Goal: Communication & Community: Answer question/provide support

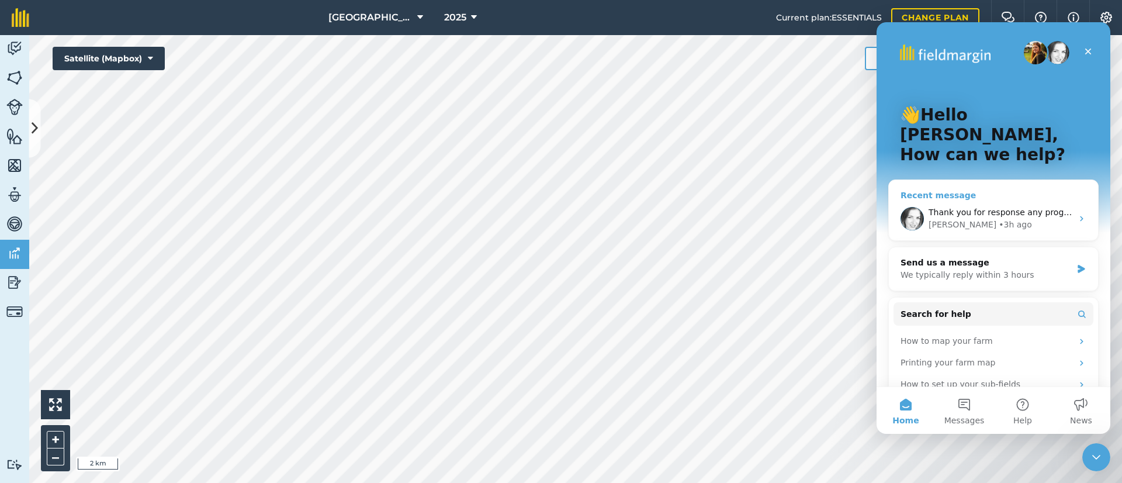
click at [974, 207] on span "Thank you for response any progress with sorting out problem?" at bounding box center [1059, 211] width 260 height 9
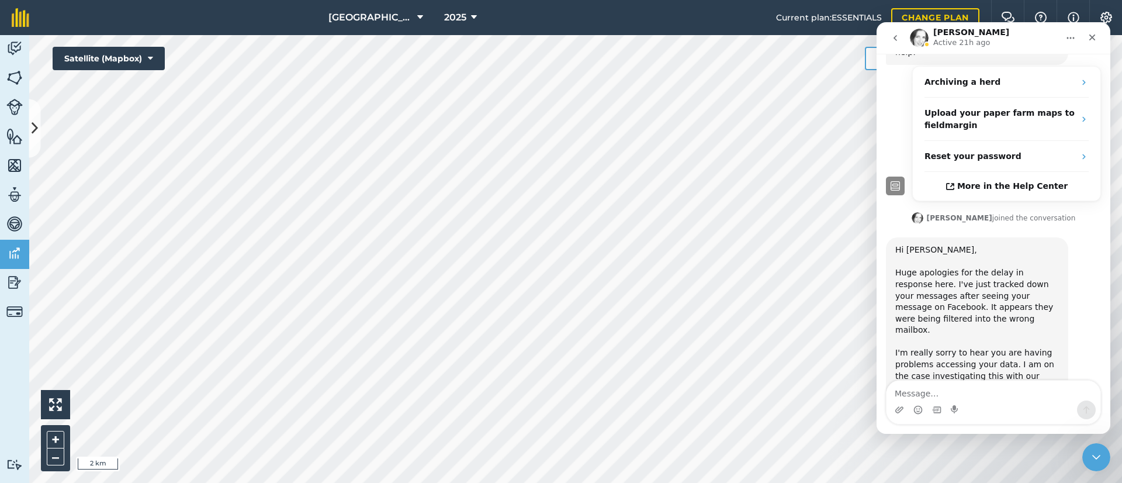
scroll to position [428, 0]
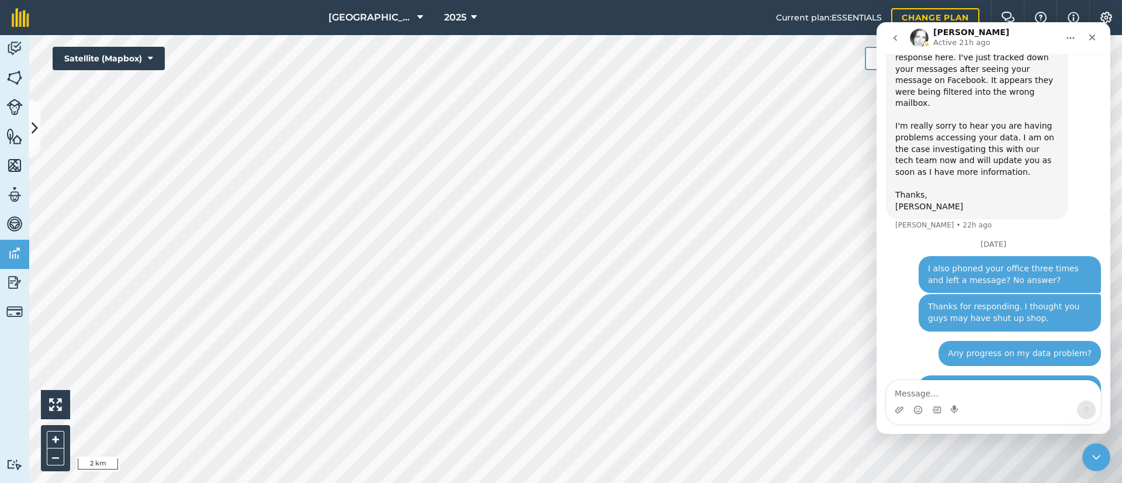
type textarea "/"
type textarea "?"
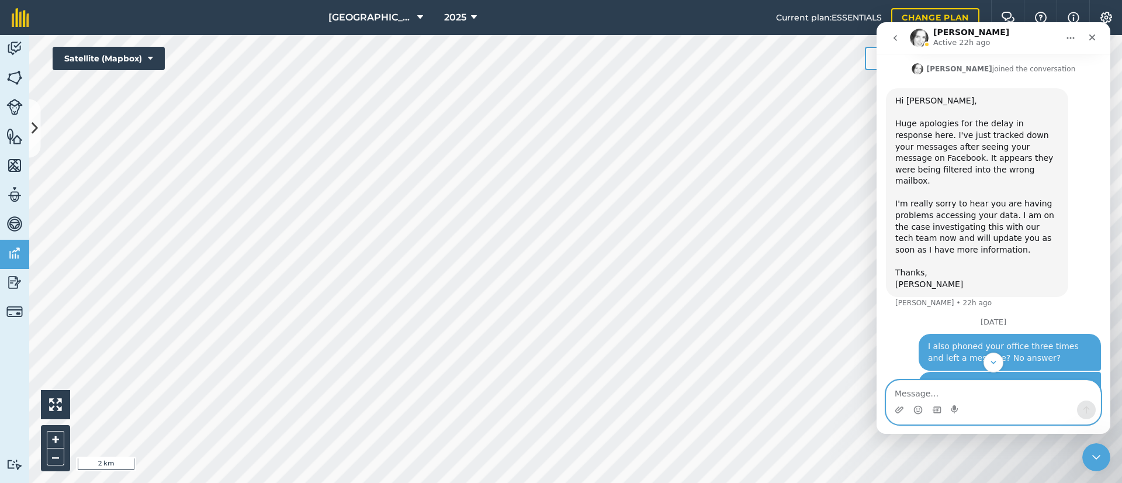
scroll to position [463, 0]
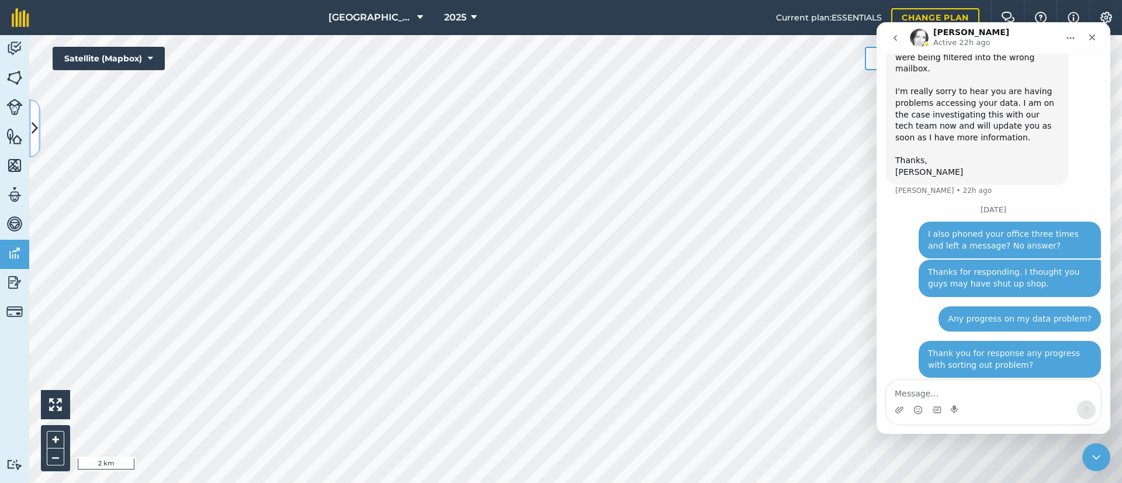
click at [33, 135] on icon at bounding box center [35, 128] width 6 height 20
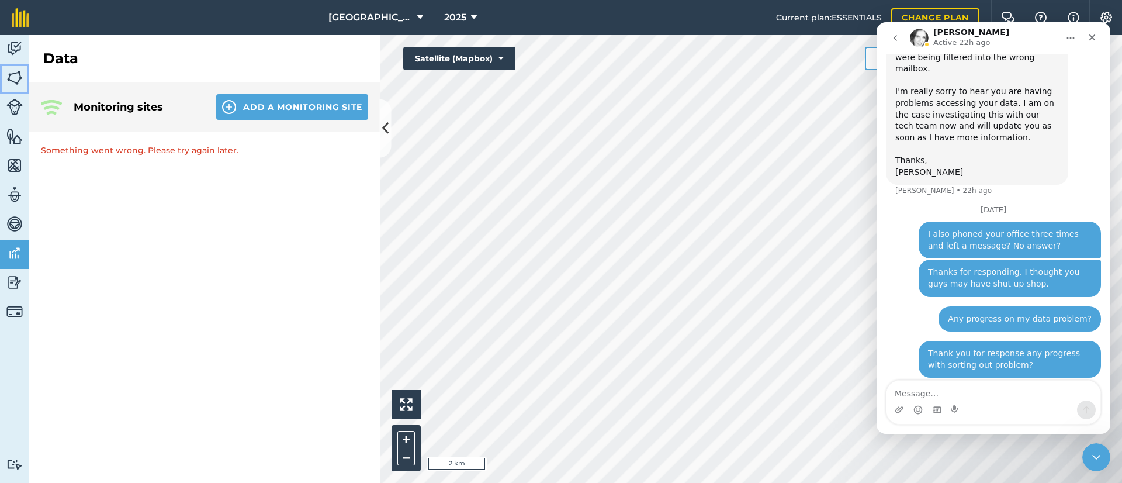
click at [14, 78] on img at bounding box center [14, 78] width 16 height 18
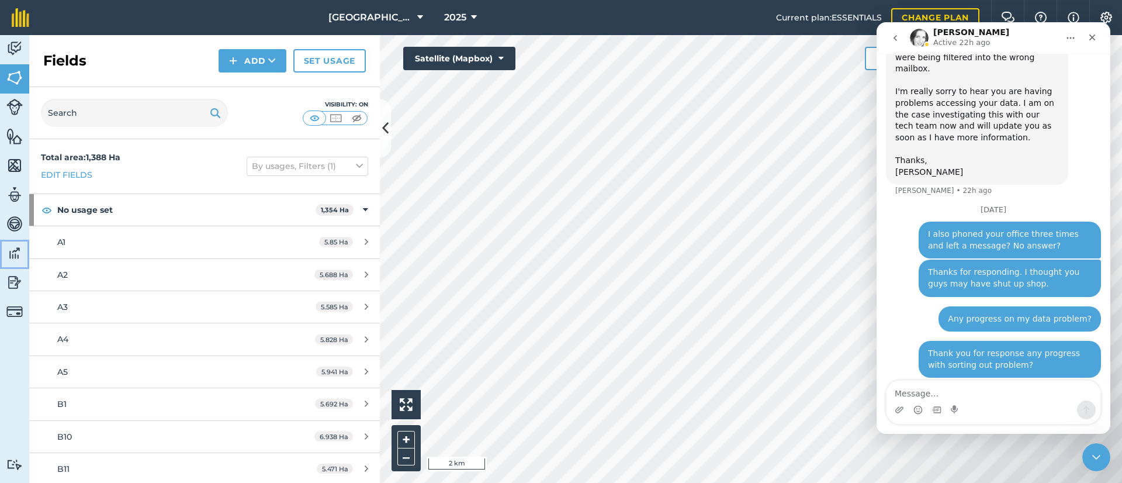
click at [15, 254] on img at bounding box center [14, 253] width 16 height 18
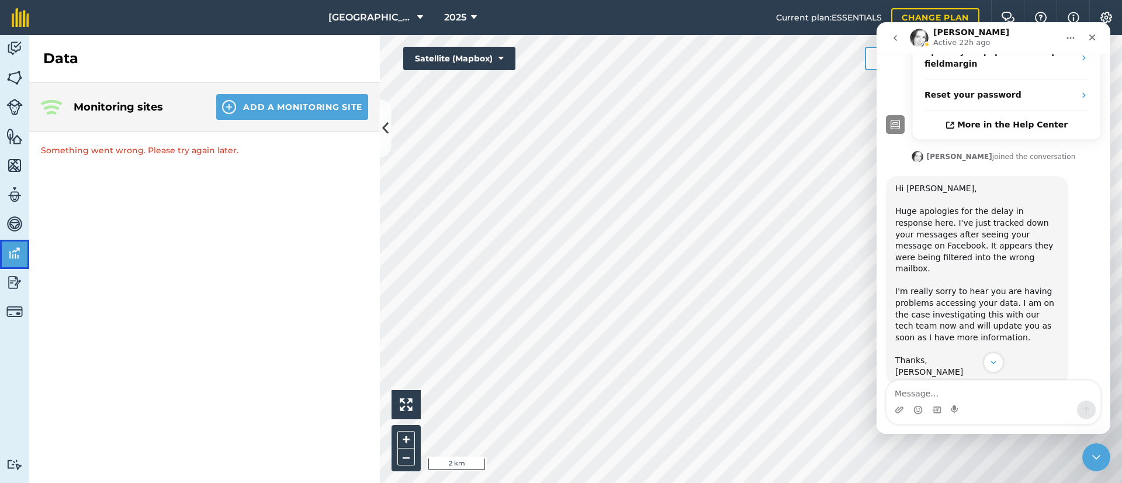
scroll to position [351, 0]
